Goal: Obtain resource: Obtain resource

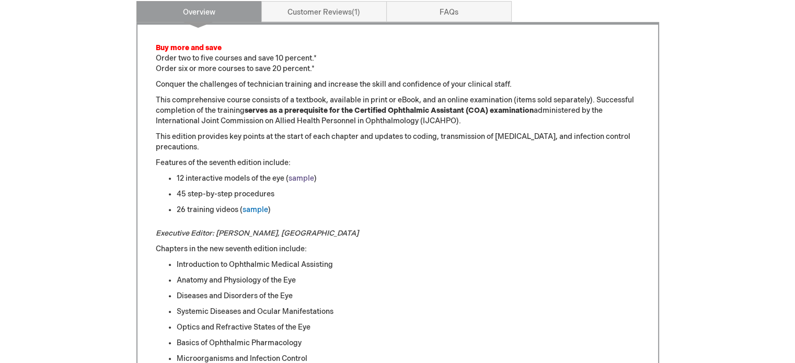
scroll to position [523, 0]
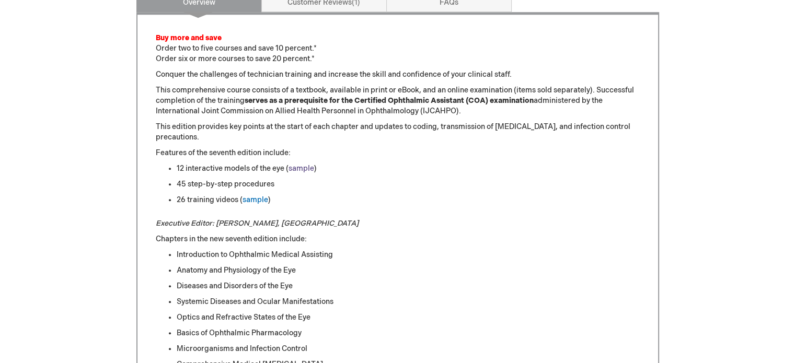
click at [301, 170] on link "sample" at bounding box center [301, 168] width 26 height 9
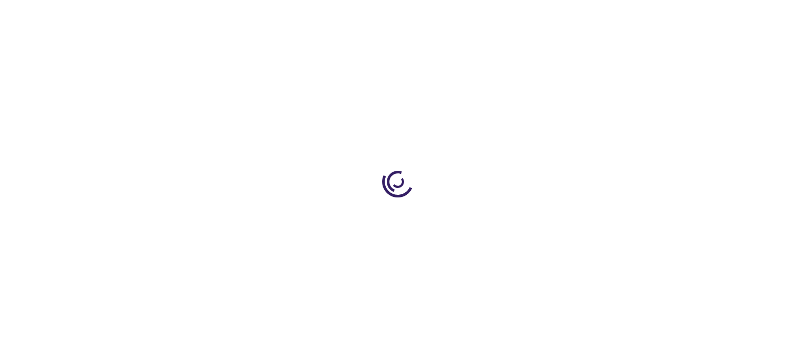
scroll to position [523, 0]
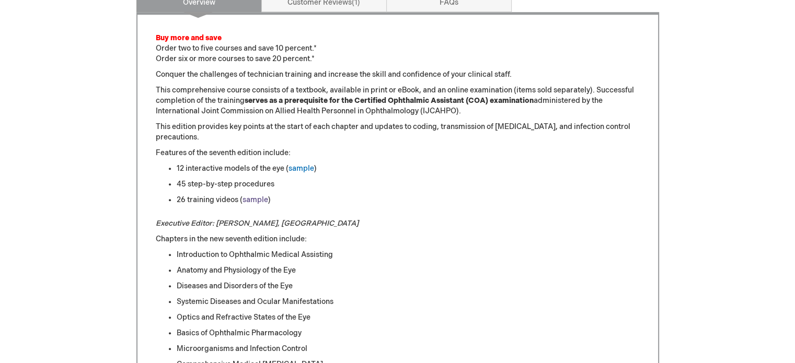
click at [260, 201] on link "sample" at bounding box center [255, 199] width 26 height 9
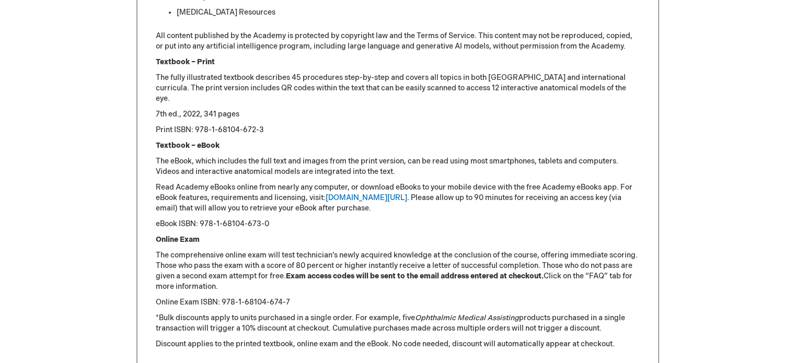
scroll to position [1202, 0]
